Goal: Information Seeking & Learning: Learn about a topic

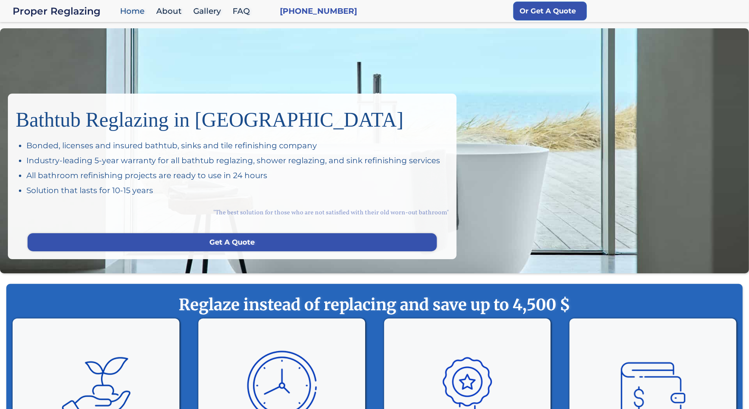
click at [59, 49] on div "Bathtub Reglazing in San Francisco Bonded, licenses and insured bathtub, sinks …" at bounding box center [374, 150] width 749 height 245
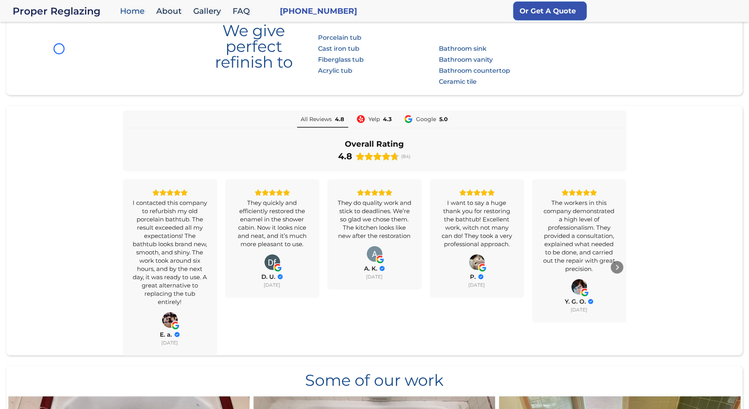
scroll to position [515, 0]
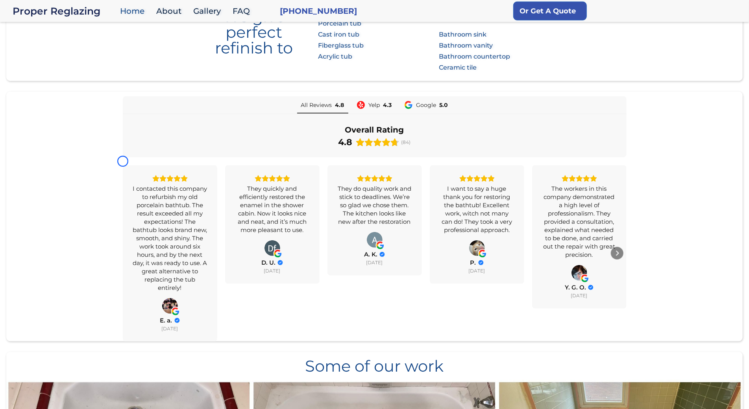
click at [59, 49] on section "We give perfect refinish to Baths: Porcelain tub Cast iron tub Fiberglass tub A…" at bounding box center [374, 34] width 737 height 93
click at [67, 43] on section "We give perfect refinish to Baths: Porcelain tub Cast iron tub Fiberglass tub A…" at bounding box center [374, 34] width 737 height 93
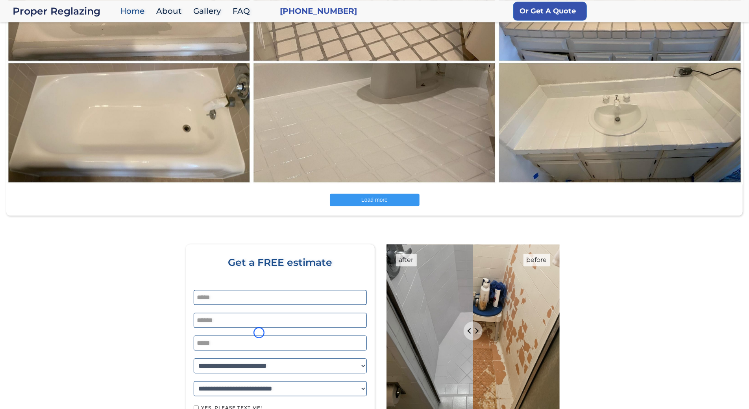
scroll to position [1212, 0]
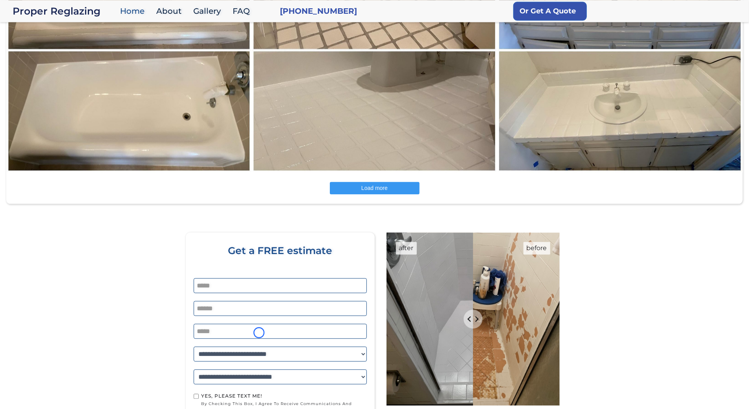
click at [67, 43] on img at bounding box center [129, 51] width 246 height 246
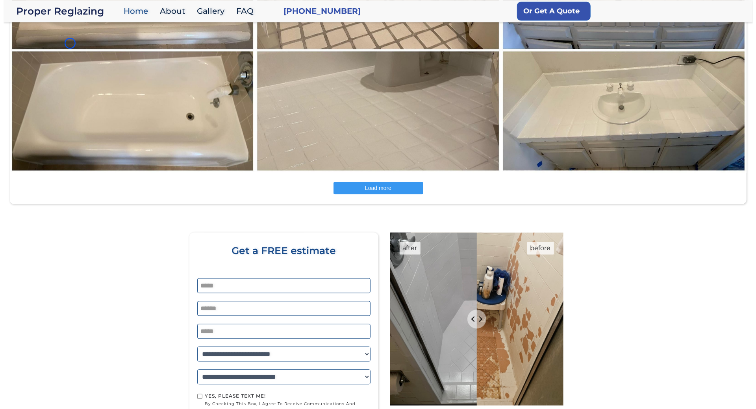
scroll to position [354, 0]
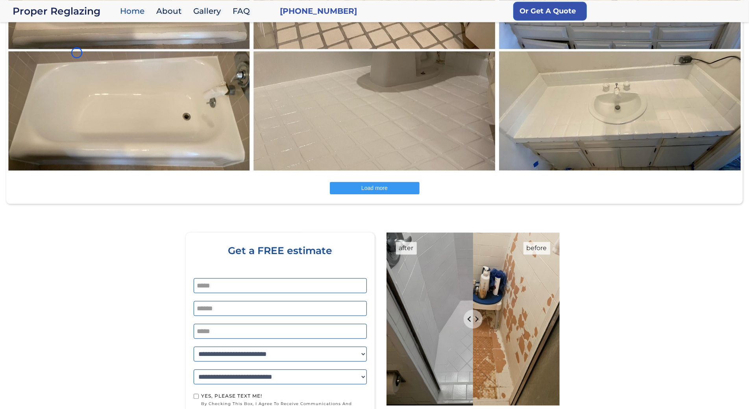
click at [77, 53] on img at bounding box center [129, 51] width 246 height 246
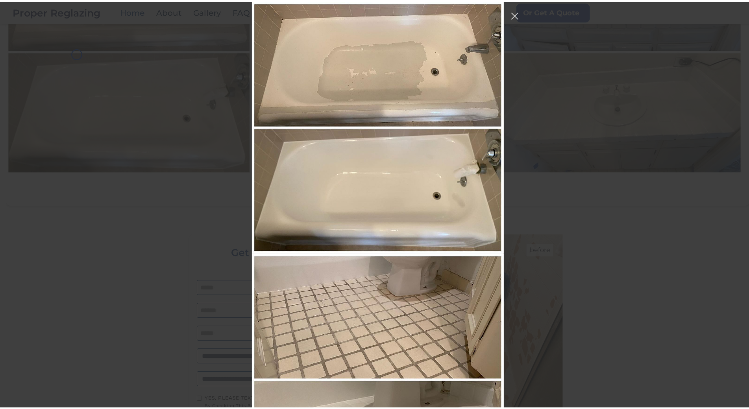
scroll to position [1018, 0]
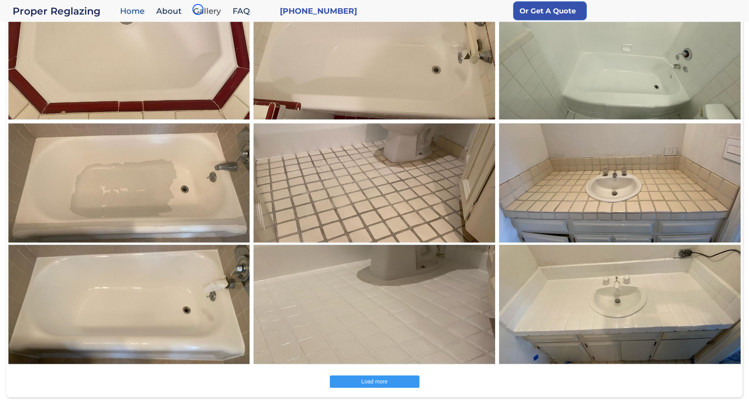
click at [198, 9] on link "Gallery" at bounding box center [208, 11] width 39 height 17
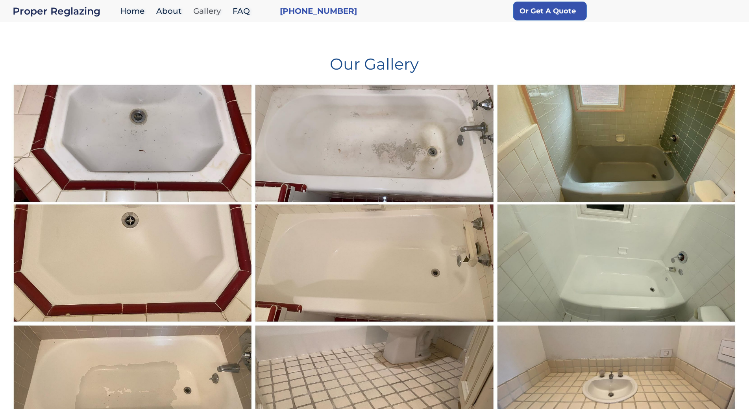
click at [198, 9] on link "Gallery" at bounding box center [208, 11] width 39 height 17
click at [76, 52] on h1 "Our Gallery" at bounding box center [375, 61] width 726 height 22
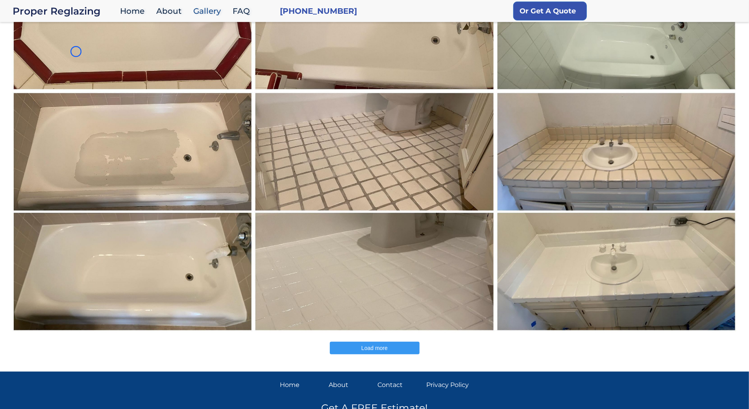
scroll to position [281, 0]
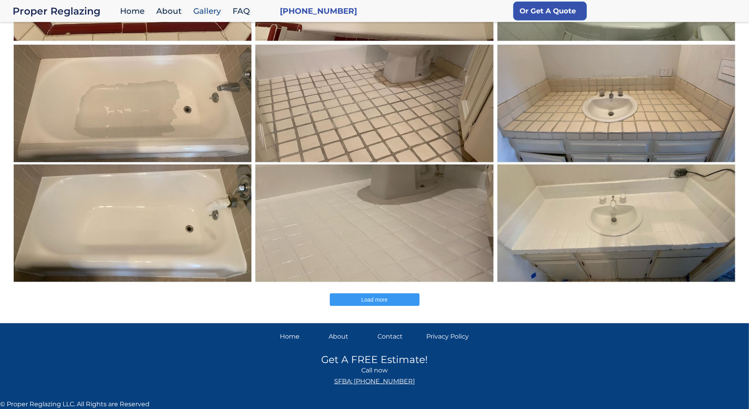
click at [76, 52] on img at bounding box center [132, 164] width 243 height 242
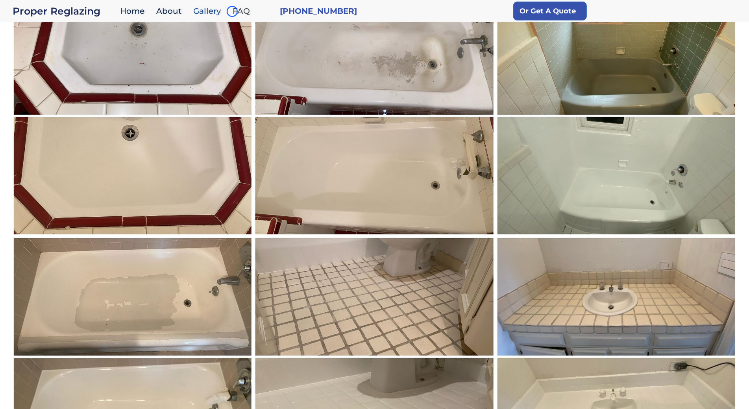
click at [232, 11] on link "FAQ" at bounding box center [243, 11] width 29 height 17
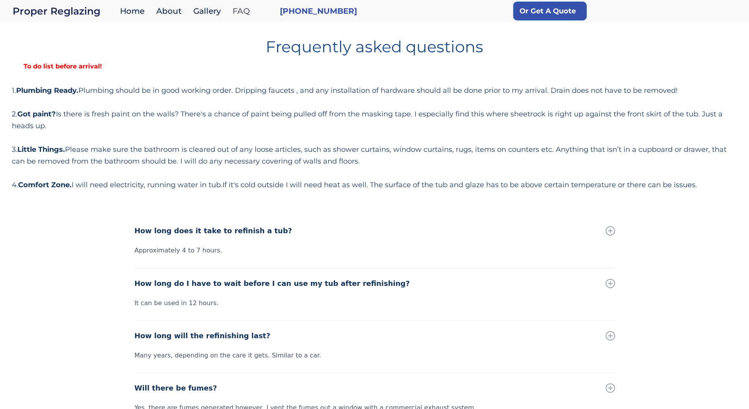
click at [232, 11] on link "FAQ" at bounding box center [243, 11] width 29 height 17
click at [66, 41] on h1 "Frequently asked questions" at bounding box center [375, 44] width 726 height 22
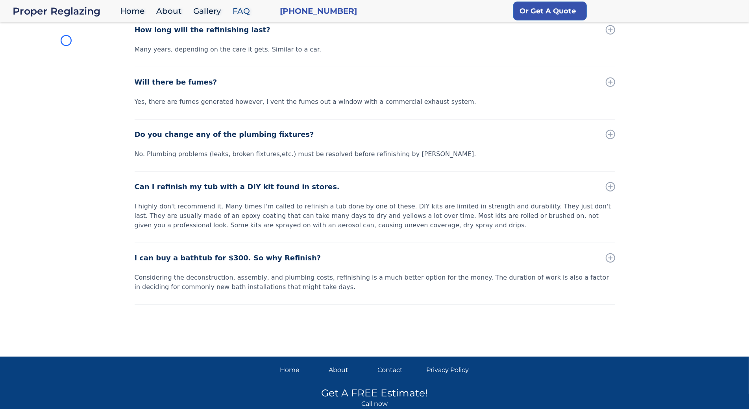
scroll to position [339, 0]
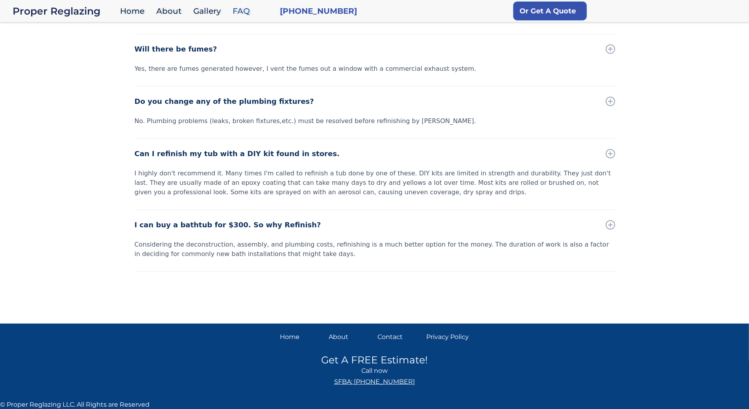
click at [66, 41] on div "How long does it take to refinish a tub? Approximately 4 to 7 hours. How long d…" at bounding box center [374, 96] width 749 height 439
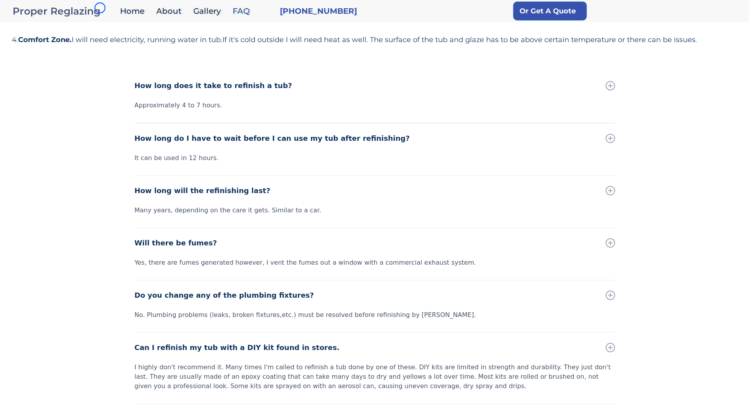
click at [100, 8] on div "Proper Reglazing" at bounding box center [65, 11] width 104 height 11
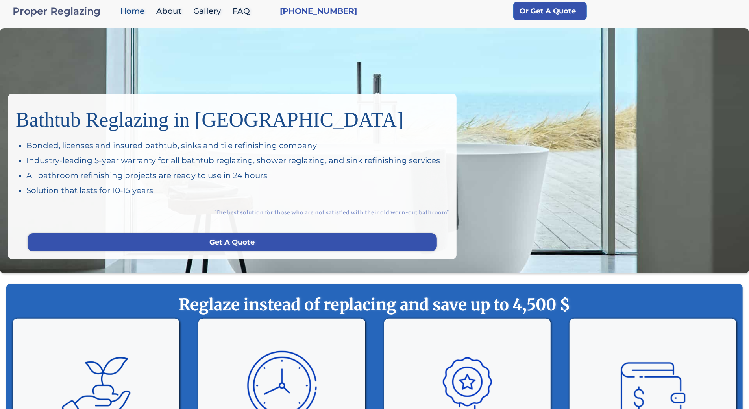
click at [100, 8] on div "Proper Reglazing" at bounding box center [65, 11] width 104 height 11
click at [51, 68] on div "Bathtub Reglazing in [GEOGRAPHIC_DATA] Bonded, licenses and insured bathtub, si…" at bounding box center [374, 150] width 749 height 245
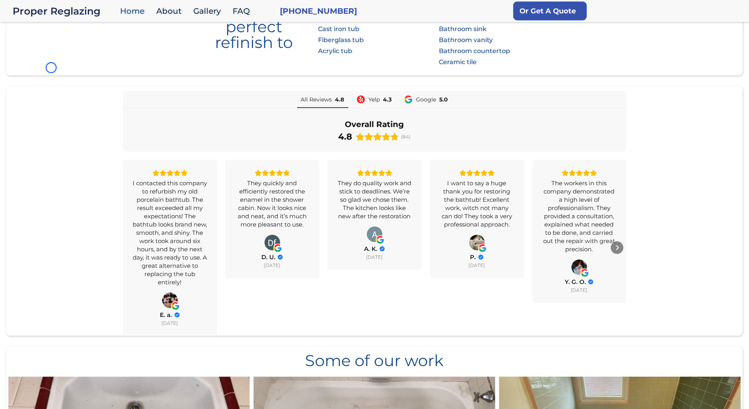
scroll to position [561, 0]
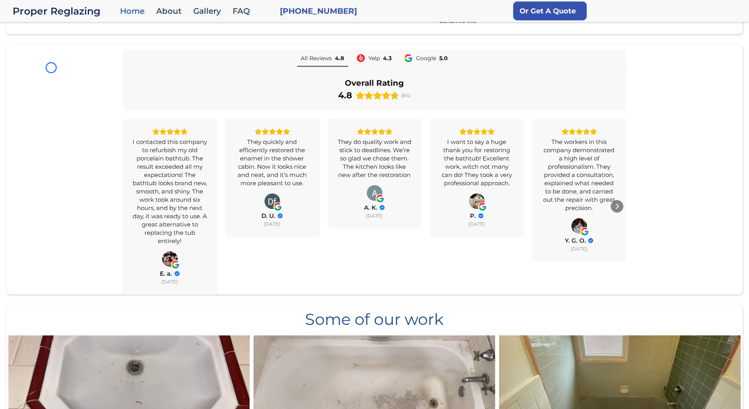
click at [51, 68] on div "All Reviews 4.8 Yelp 4.3 Google 5.0 Overall Rating 4.8 (84) I contacted this co…" at bounding box center [374, 172] width 737 height 245
